Goal: Transaction & Acquisition: Book appointment/travel/reservation

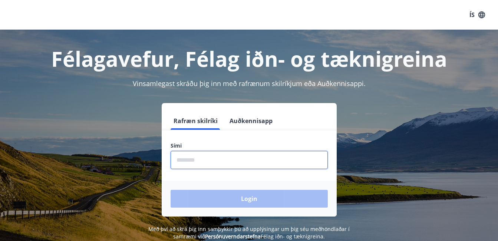
click at [215, 157] on input "phone" at bounding box center [249, 160] width 157 height 18
type input "********"
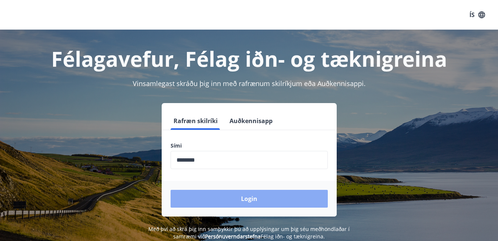
click at [245, 198] on button "Login" at bounding box center [249, 199] width 157 height 18
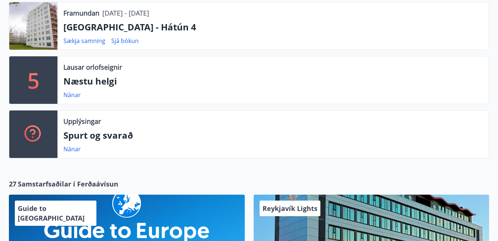
scroll to position [252, 0]
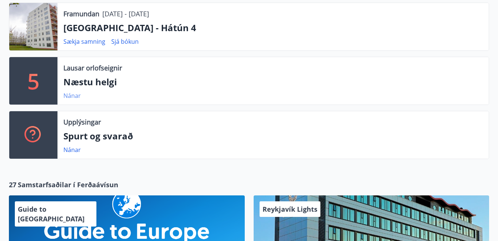
click at [75, 95] on link "Nánar" at bounding box center [71, 96] width 17 height 8
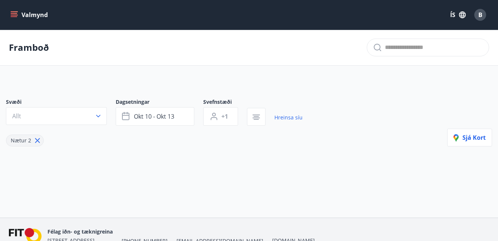
type input "*"
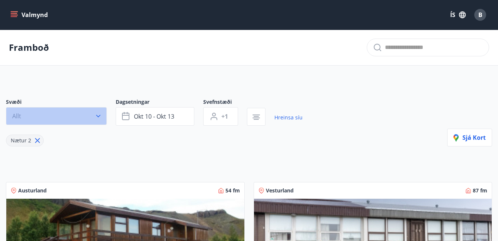
click at [99, 114] on icon "button" at bounding box center [98, 115] width 7 height 7
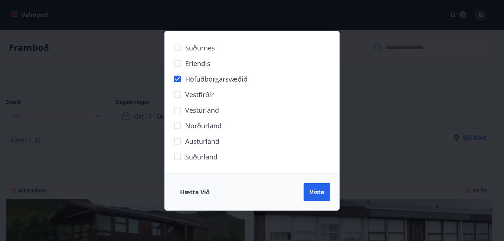
click at [310, 147] on div "Austurland" at bounding box center [252, 142] width 157 height 16
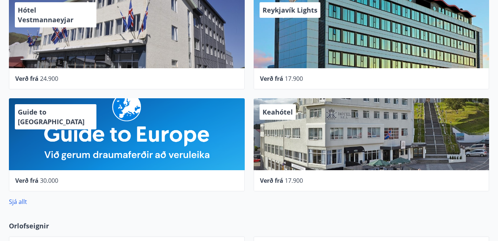
scroll to position [457, 0]
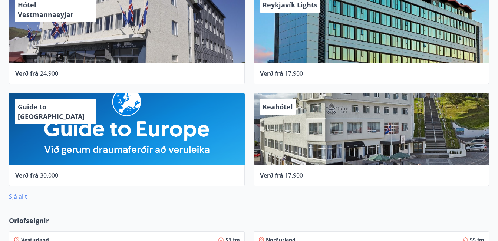
click at [26, 200] on link "Sjá allt" at bounding box center [18, 196] width 18 height 8
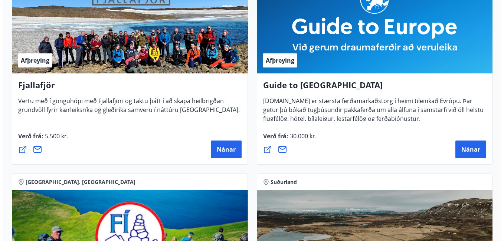
scroll to position [175, 0]
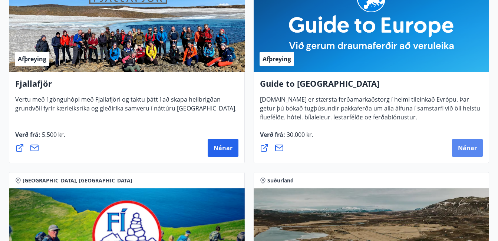
click at [468, 144] on span "Nánar" at bounding box center [467, 148] width 19 height 8
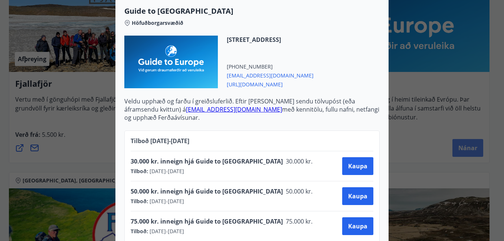
scroll to position [360, 0]
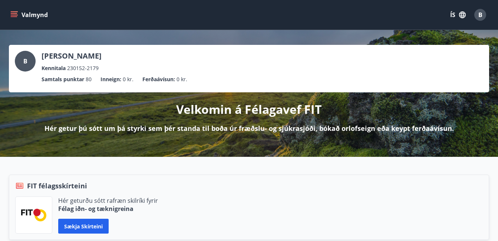
click at [14, 13] on icon "menu" at bounding box center [13, 14] width 7 height 7
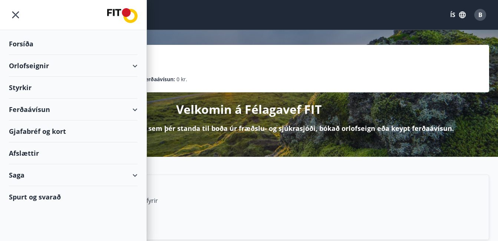
click at [38, 64] on div "Orlofseignir" at bounding box center [73, 66] width 129 height 22
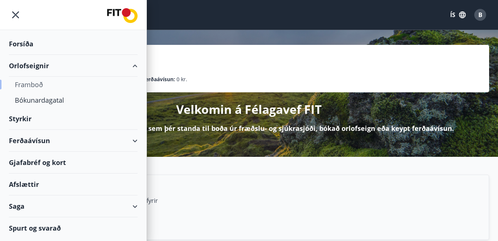
click at [32, 86] on div "Framboð" at bounding box center [73, 85] width 117 height 16
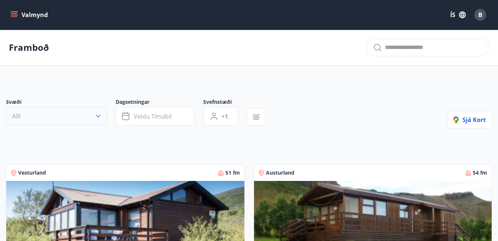
click at [98, 115] on icon "button" at bounding box center [98, 115] width 7 height 7
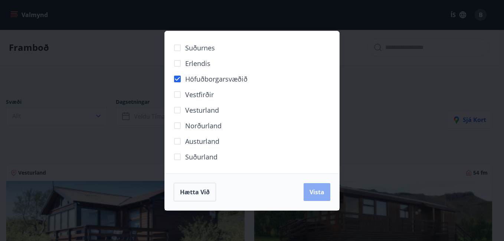
click at [317, 194] on span "Vista" at bounding box center [316, 192] width 15 height 8
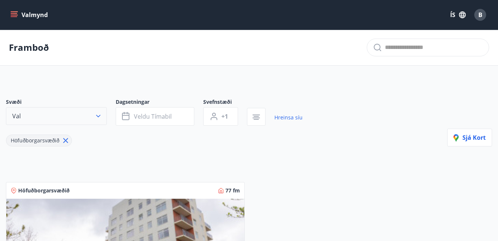
click at [98, 116] on icon "button" at bounding box center [98, 115] width 7 height 7
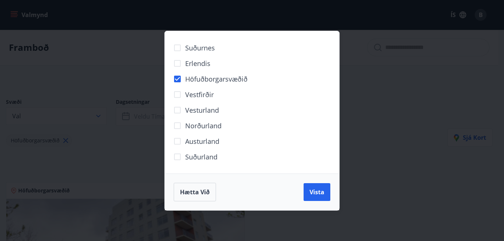
click at [377, 50] on div "Suðurnes Erlendis Höfuðborgarsvæðið Vestfirðir Vesturland Norðurland Austurland…" at bounding box center [252, 120] width 504 height 241
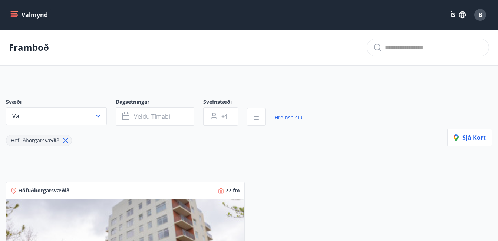
drag, startPoint x: 377, startPoint y: 50, endPoint x: 347, endPoint y: 56, distance: 30.0
click at [347, 56] on div "Framboð" at bounding box center [249, 48] width 498 height 36
click at [190, 116] on button "Veldu tímabil" at bounding box center [155, 116] width 79 height 19
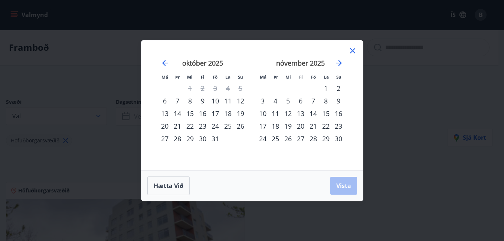
click at [215, 101] on div "10" at bounding box center [215, 101] width 13 height 13
click at [339, 62] on icon "Move forward to switch to the next month." at bounding box center [338, 63] width 9 height 9
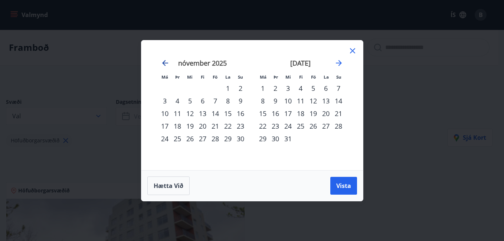
click at [164, 61] on icon "Move backward to switch to the previous month." at bounding box center [165, 63] width 6 height 6
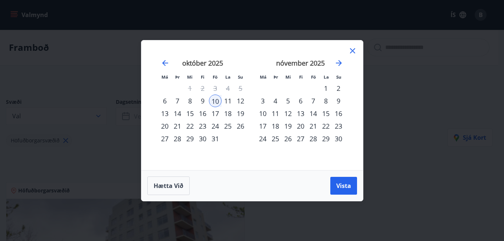
click at [215, 101] on div "10" at bounding box center [215, 101] width 13 height 13
click at [164, 186] on span "Hætta við" at bounding box center [169, 186] width 30 height 8
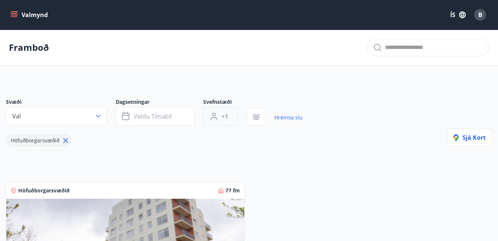
click at [223, 116] on span "+1" at bounding box center [224, 116] width 7 height 8
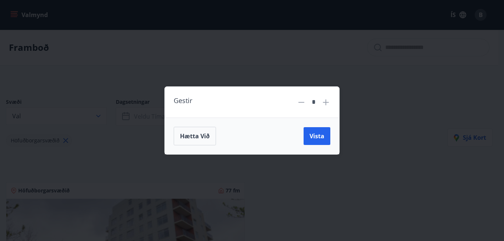
click at [325, 102] on icon at bounding box center [325, 102] width 1 height 1
click at [310, 136] on span "Vista" at bounding box center [316, 136] width 15 height 8
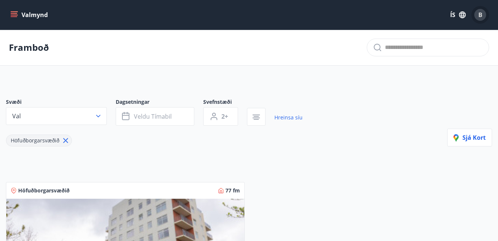
click at [479, 14] on span "B" at bounding box center [480, 15] width 4 height 8
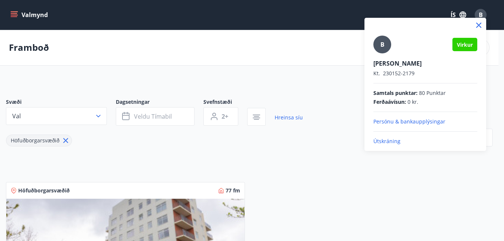
click at [66, 141] on div at bounding box center [252, 120] width 504 height 241
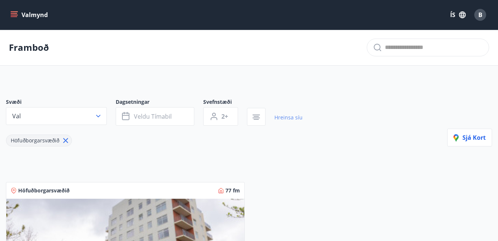
click at [280, 116] on link "Hreinsa síu" at bounding box center [288, 117] width 28 height 16
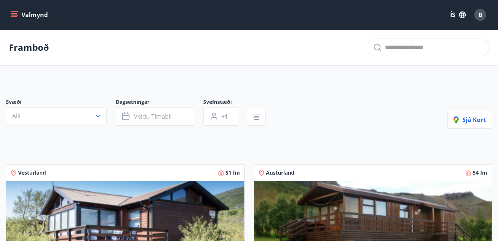
type input "*"
click at [480, 14] on span "B" at bounding box center [480, 15] width 4 height 8
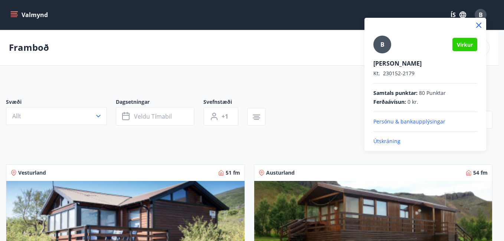
click at [390, 142] on p "Útskráning" at bounding box center [425, 141] width 104 height 7
